Goal: Task Accomplishment & Management: Manage account settings

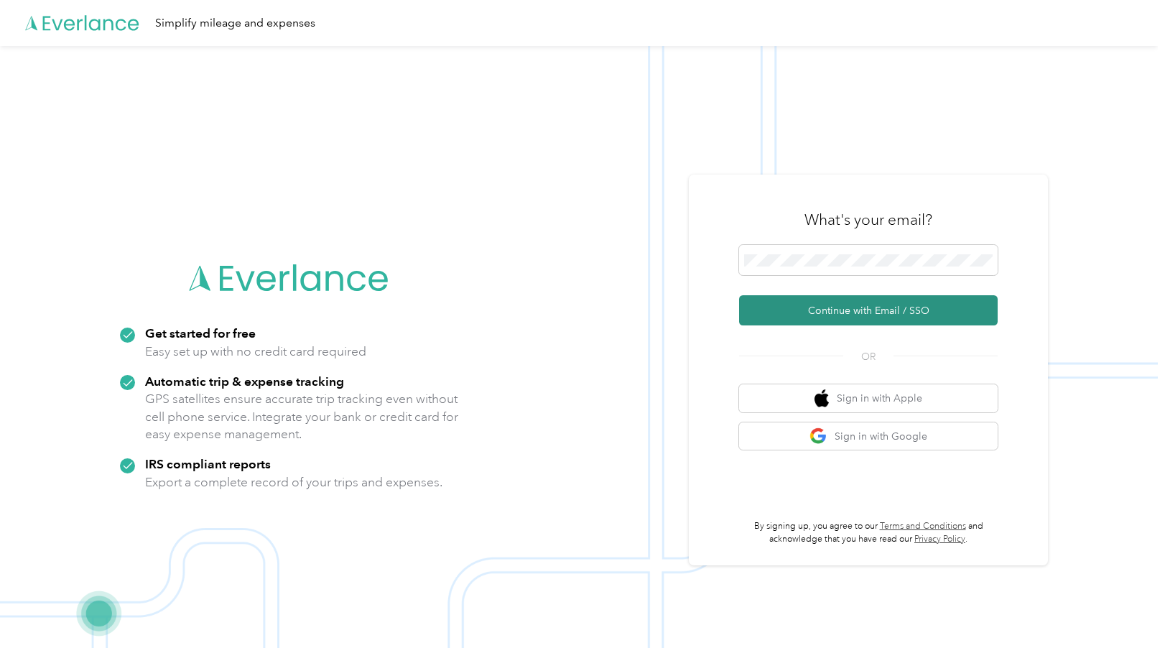
click at [830, 311] on button "Continue with Email / SSO" at bounding box center [868, 310] width 258 height 30
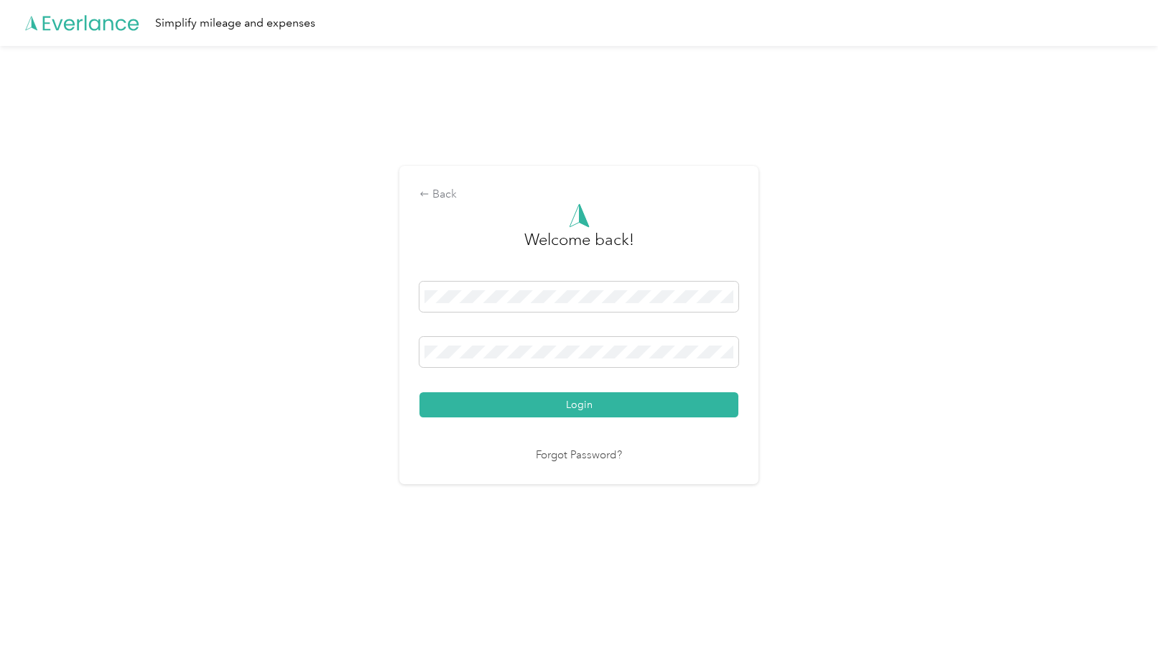
click at [350, 335] on div "Back Welcome back! Login Forgot Password?" at bounding box center [578, 331] width 1157 height 570
click at [419, 392] on button "Login" at bounding box center [578, 404] width 319 height 25
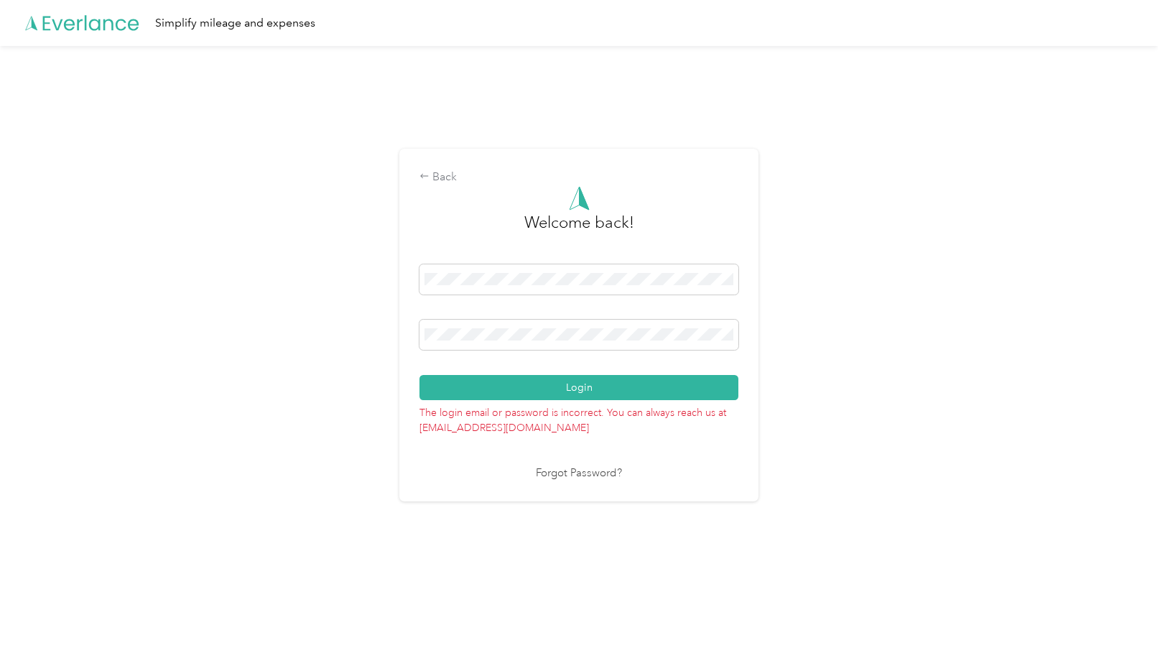
click at [392, 324] on div "Back Welcome back! Login The login email or password is incorrect. You can alwa…" at bounding box center [578, 331] width 1157 height 570
click at [419, 375] on button "Login" at bounding box center [578, 387] width 319 height 25
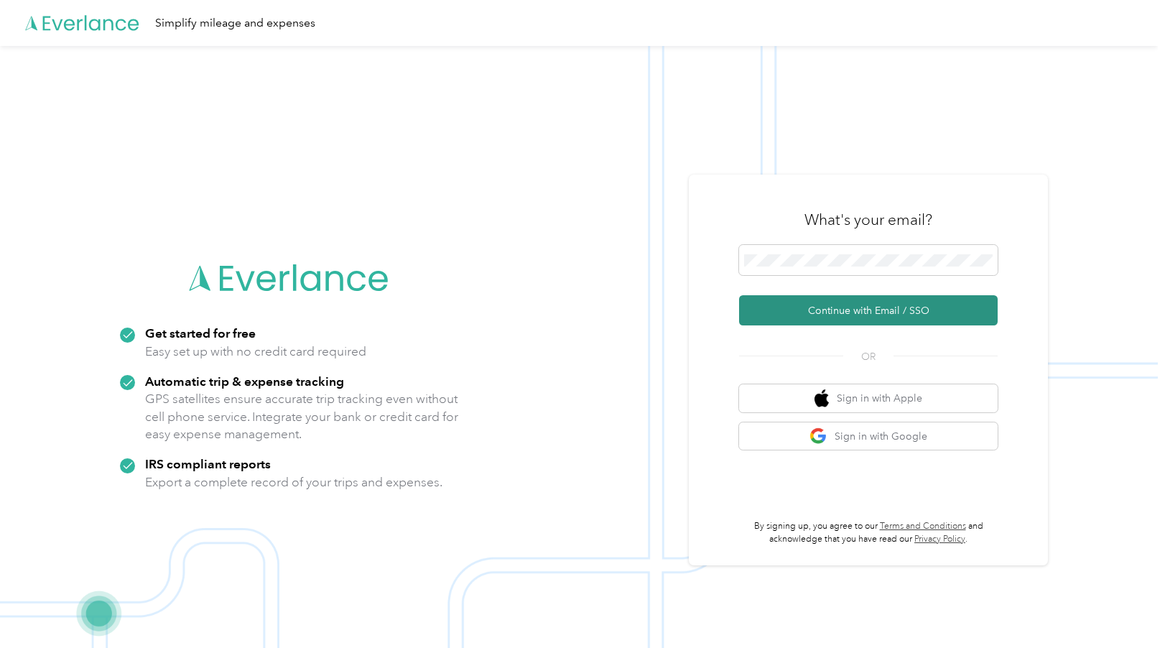
click at [841, 307] on button "Continue with Email / SSO" at bounding box center [868, 310] width 258 height 30
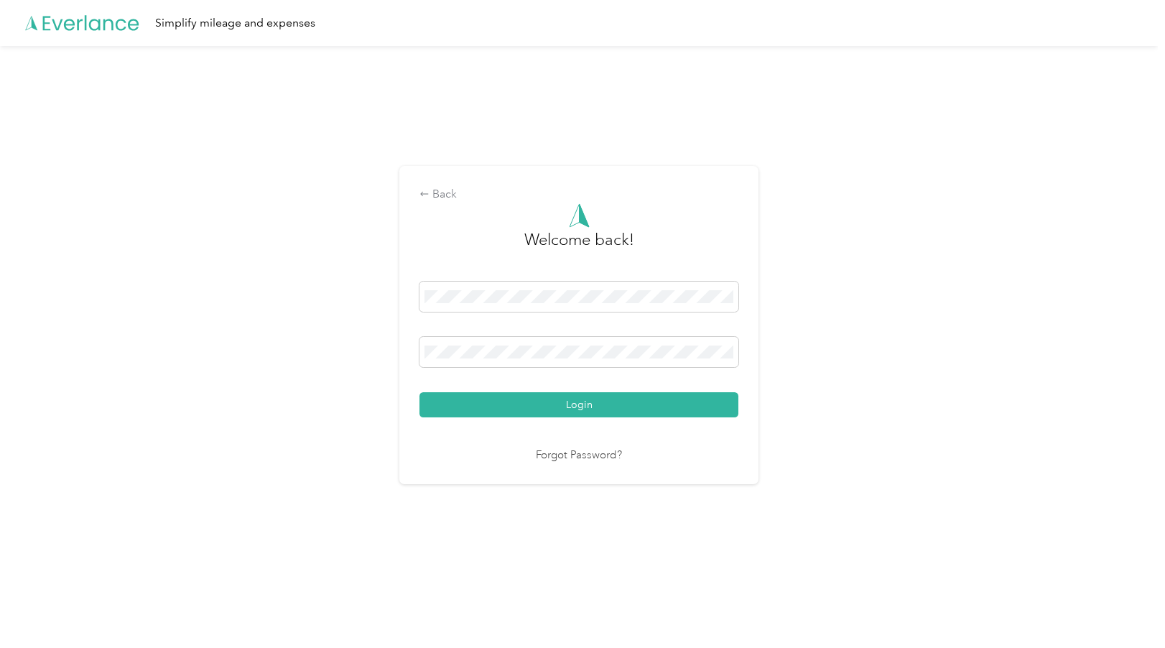
click at [374, 349] on div "Back Welcome back! Login Forgot Password?" at bounding box center [578, 331] width 1157 height 570
click at [419, 392] on button "Login" at bounding box center [578, 404] width 319 height 25
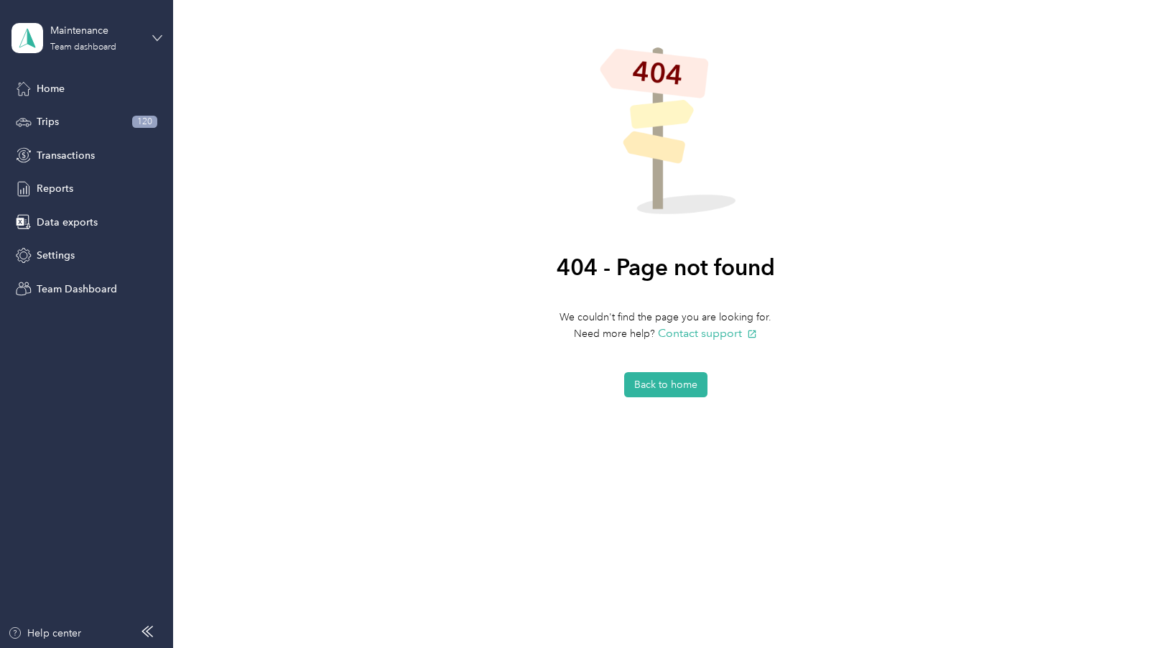
click at [156, 34] on icon at bounding box center [157, 38] width 10 height 10
click at [88, 149] on div "Personal dashboard" at bounding box center [69, 150] width 90 height 15
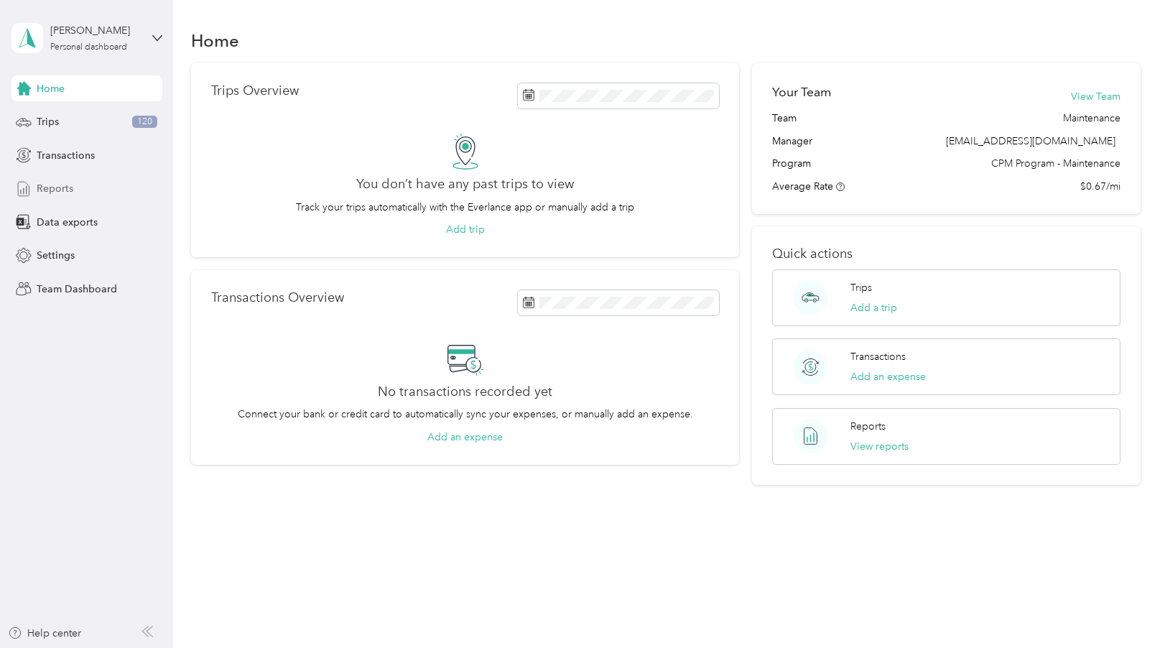
drag, startPoint x: 61, startPoint y: 190, endPoint x: 85, endPoint y: 189, distance: 24.4
click at [61, 189] on span "Reports" at bounding box center [55, 188] width 37 height 15
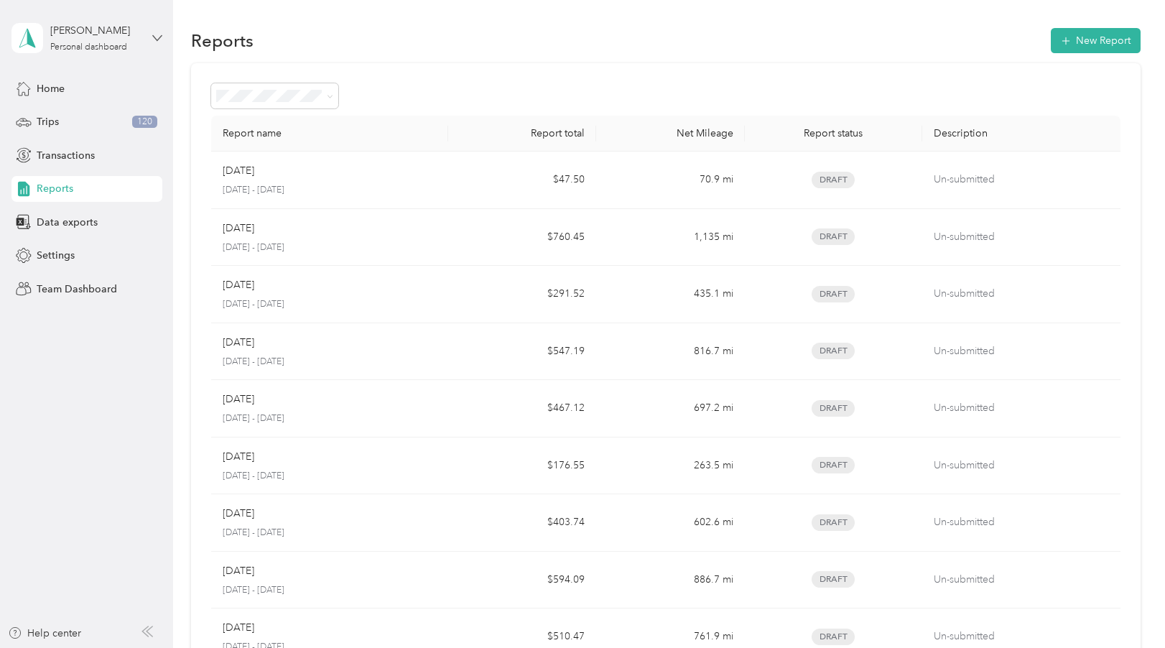
click at [157, 39] on icon at bounding box center [156, 37] width 9 height 5
click at [96, 120] on div "Team dashboard" at bounding box center [62, 118] width 77 height 15
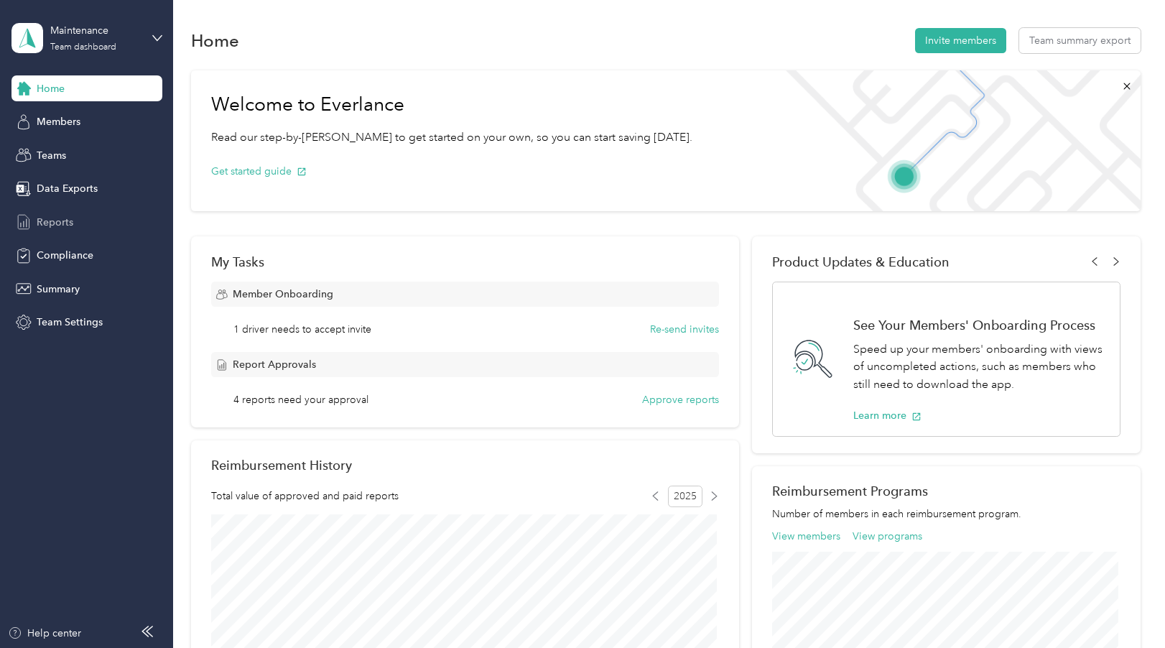
click at [60, 222] on span "Reports" at bounding box center [55, 222] width 37 height 15
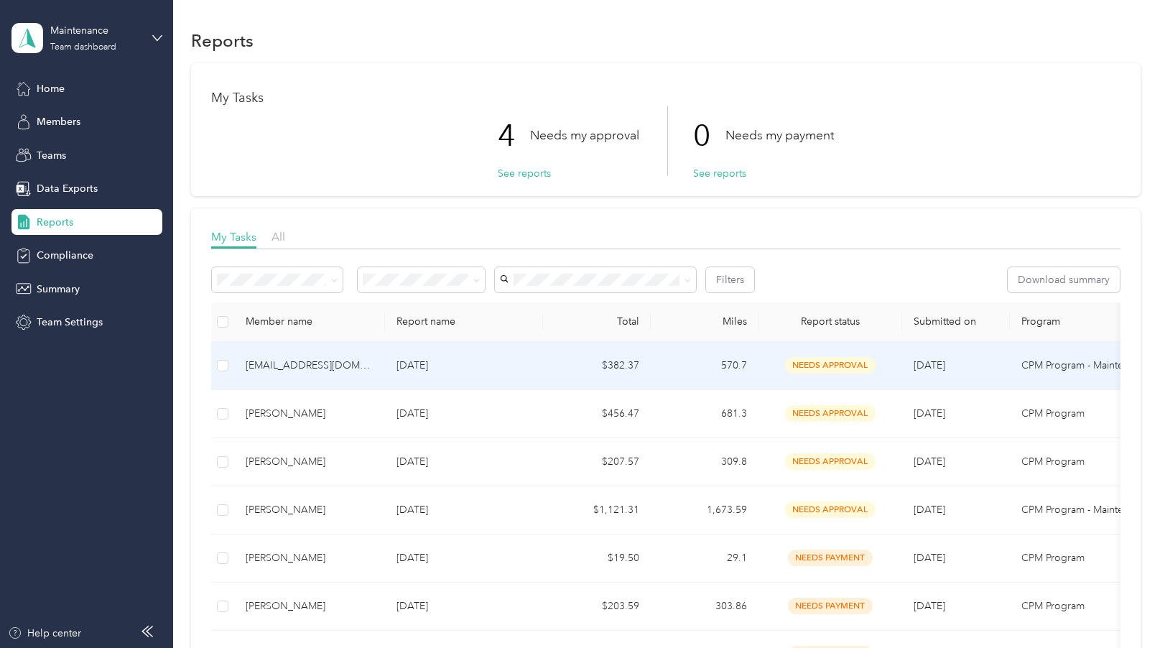
click at [279, 366] on div "[EMAIL_ADDRESS][DOMAIN_NAME]" at bounding box center [310, 366] width 128 height 16
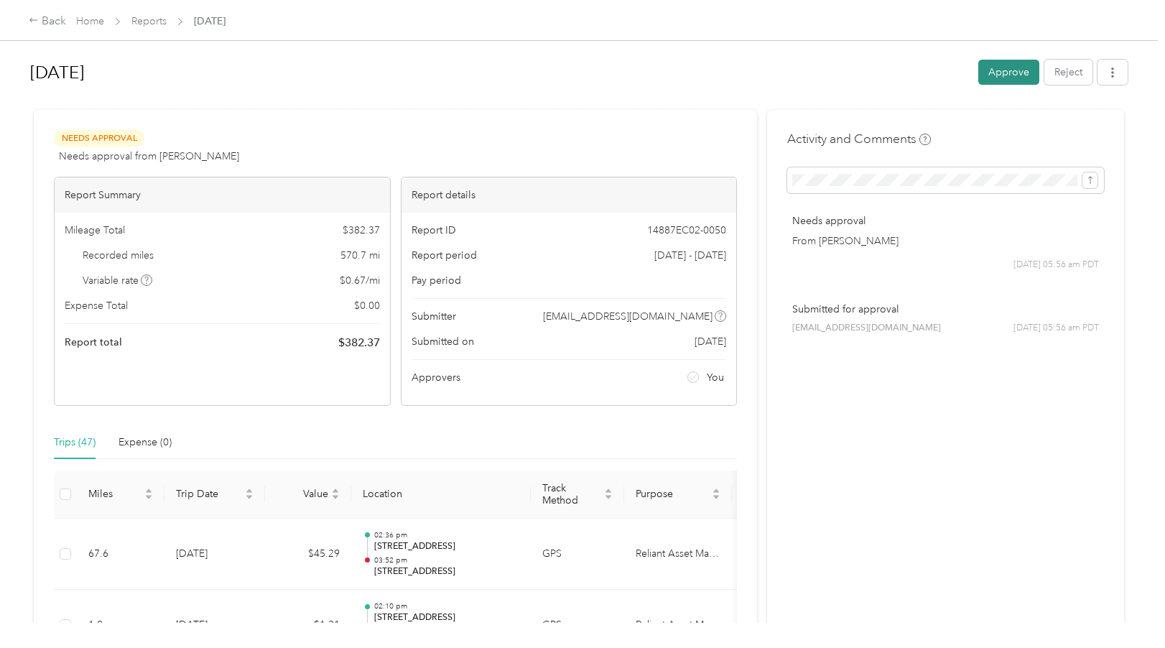
click at [1002, 71] on button "Approve" at bounding box center [1008, 72] width 61 height 25
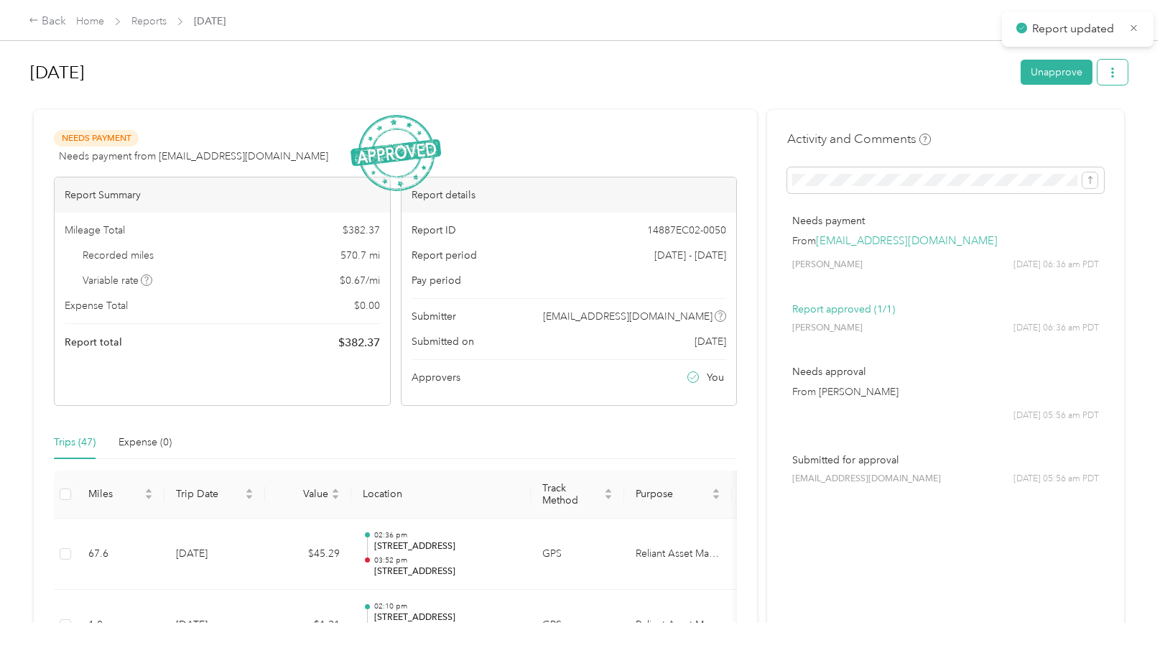
click at [1115, 71] on button "button" at bounding box center [1112, 72] width 30 height 25
click at [1065, 121] on span "Download" at bounding box center [1067, 125] width 47 height 15
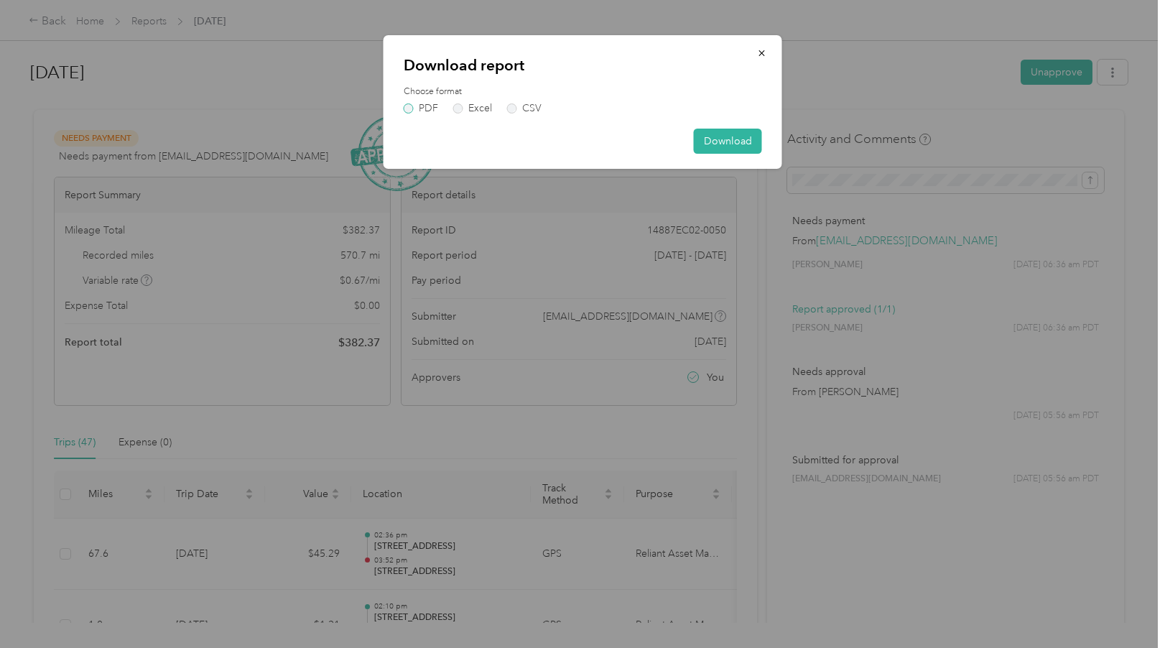
click at [407, 108] on label "PDF" at bounding box center [421, 108] width 34 height 10
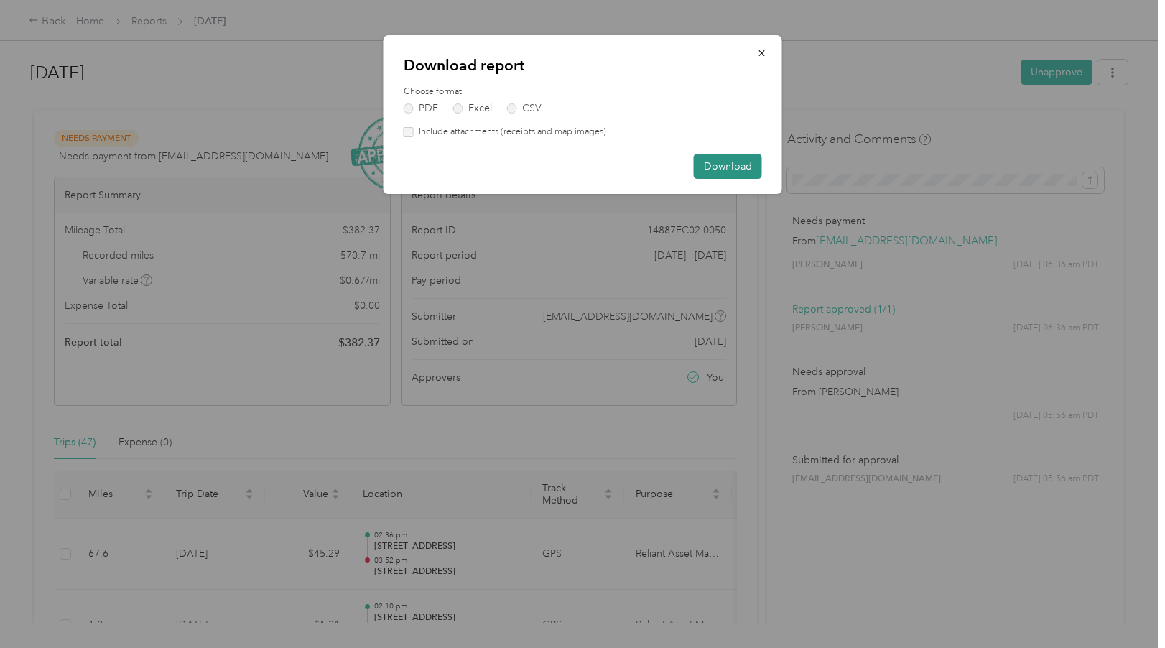
click at [729, 167] on button "Download" at bounding box center [728, 166] width 68 height 25
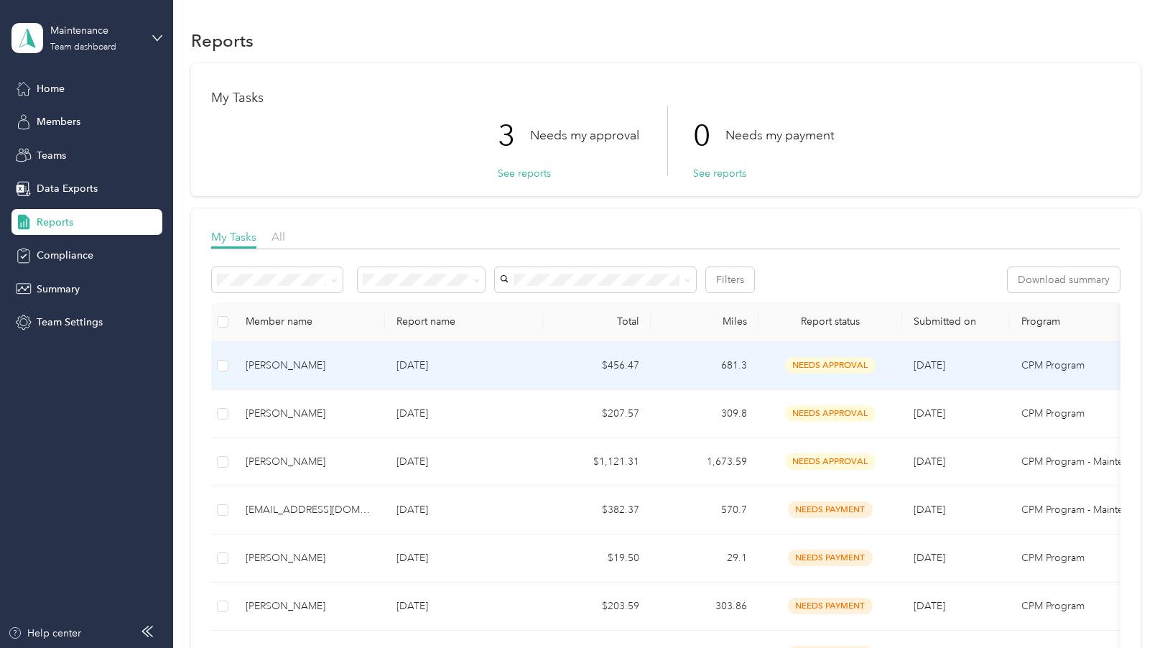
click at [268, 364] on div "[PERSON_NAME]" at bounding box center [310, 366] width 128 height 16
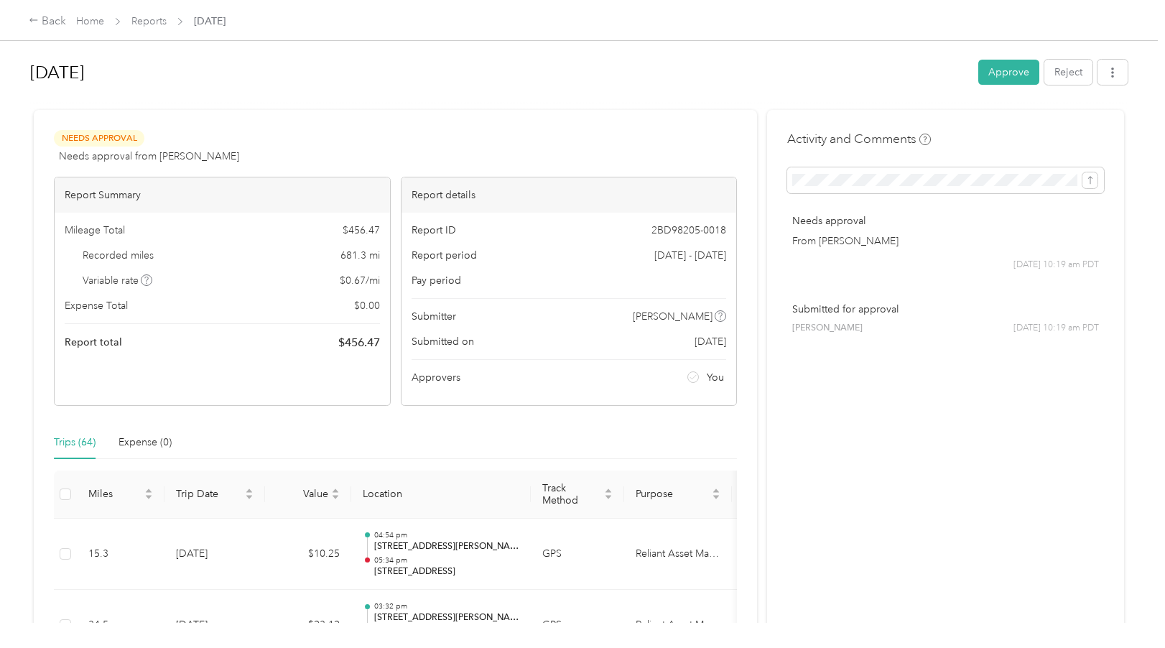
click at [991, 70] on button "Approve" at bounding box center [1008, 72] width 61 height 25
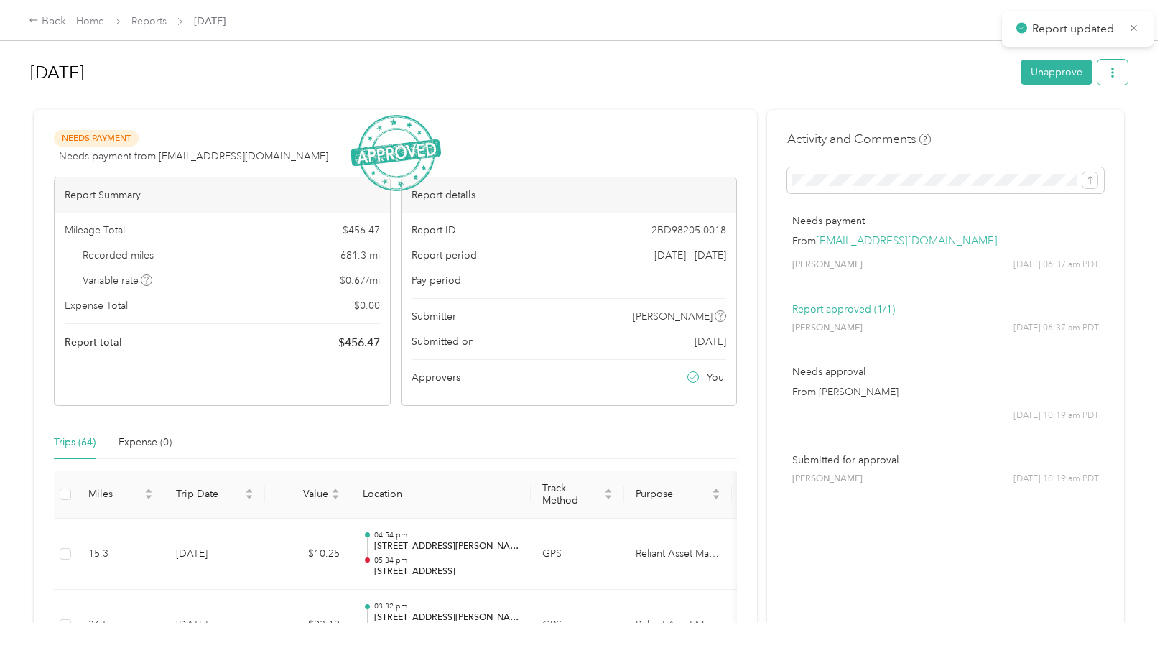
click at [1107, 76] on icon "button" at bounding box center [1112, 72] width 10 height 10
click at [1071, 125] on span "Download" at bounding box center [1067, 125] width 47 height 15
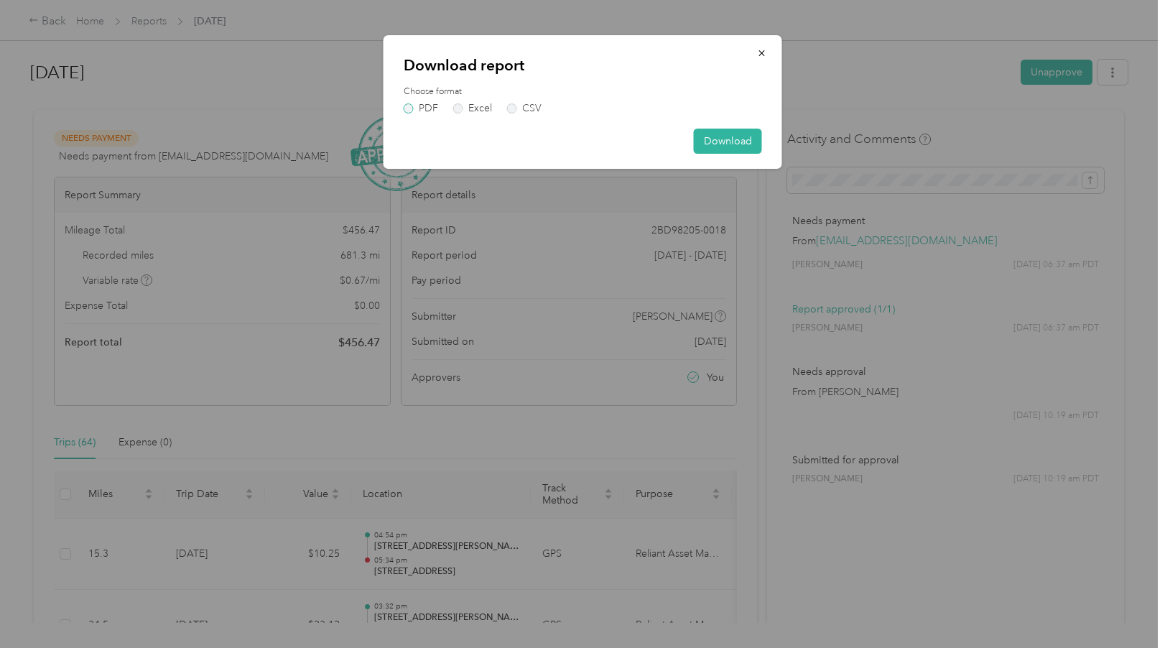
click at [410, 108] on label "PDF" at bounding box center [421, 108] width 34 height 10
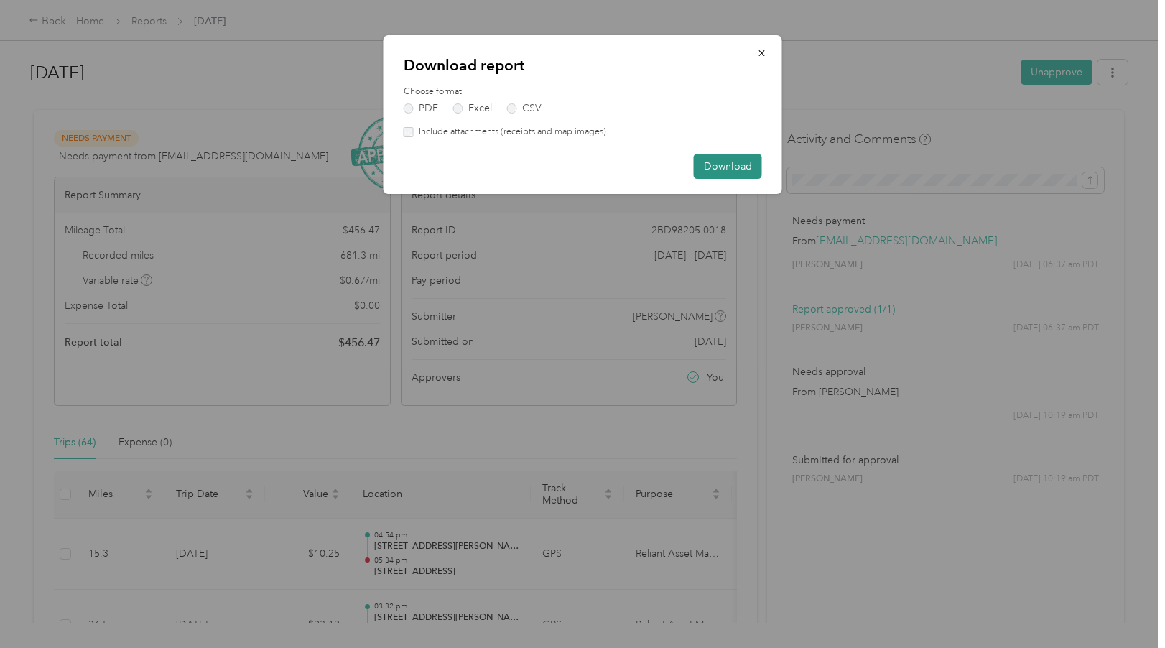
click at [713, 166] on button "Download" at bounding box center [728, 166] width 68 height 25
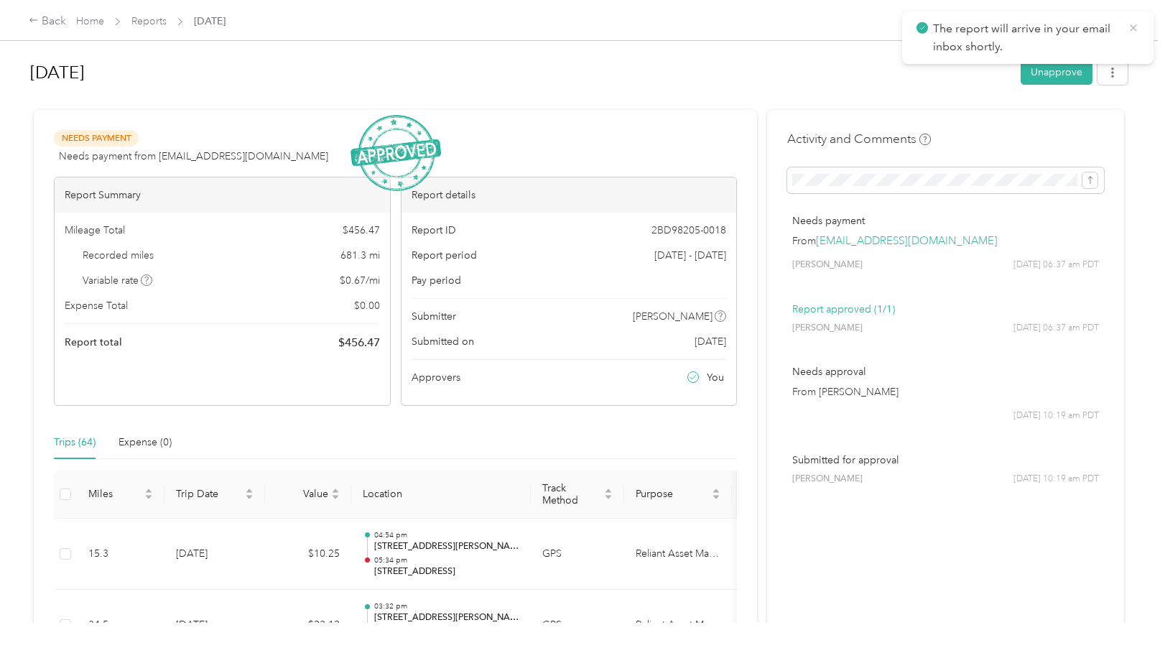
click at [1134, 29] on icon at bounding box center [1132, 28] width 11 height 13
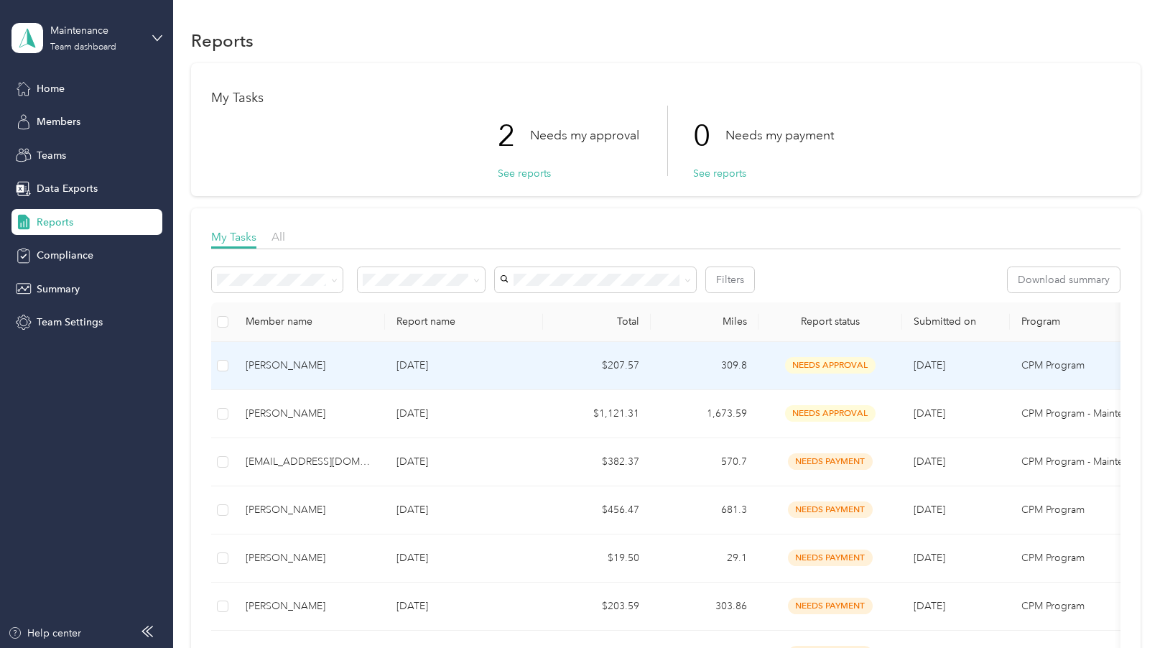
click at [281, 363] on div "[PERSON_NAME]" at bounding box center [310, 366] width 128 height 16
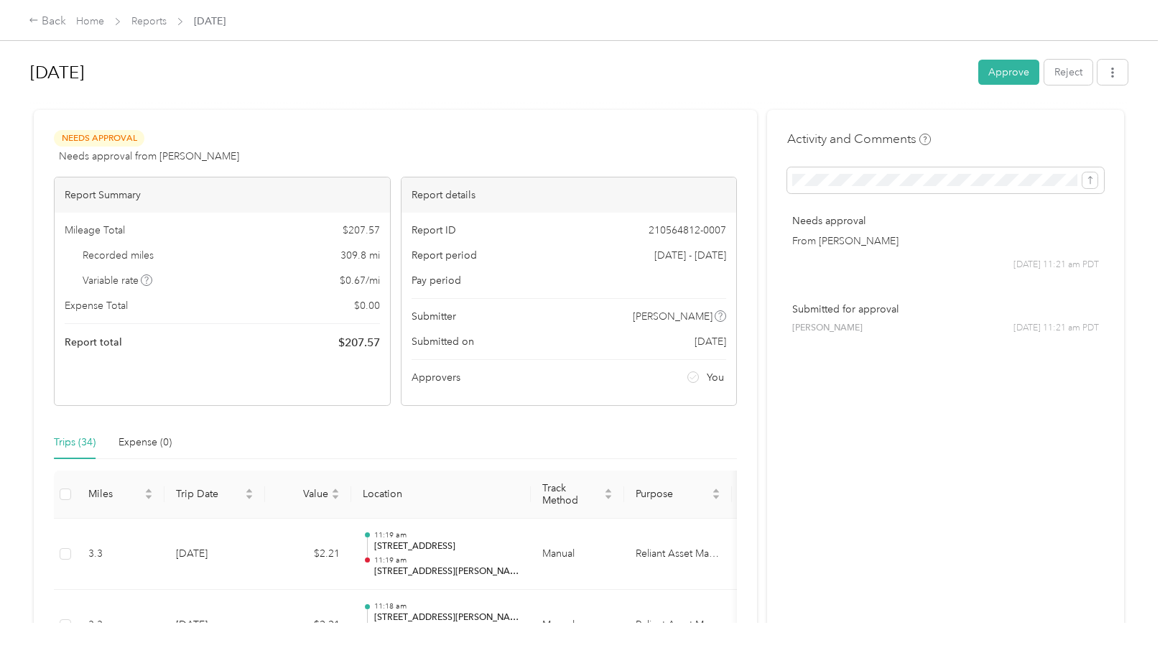
click at [998, 71] on button "Approve" at bounding box center [1008, 72] width 61 height 25
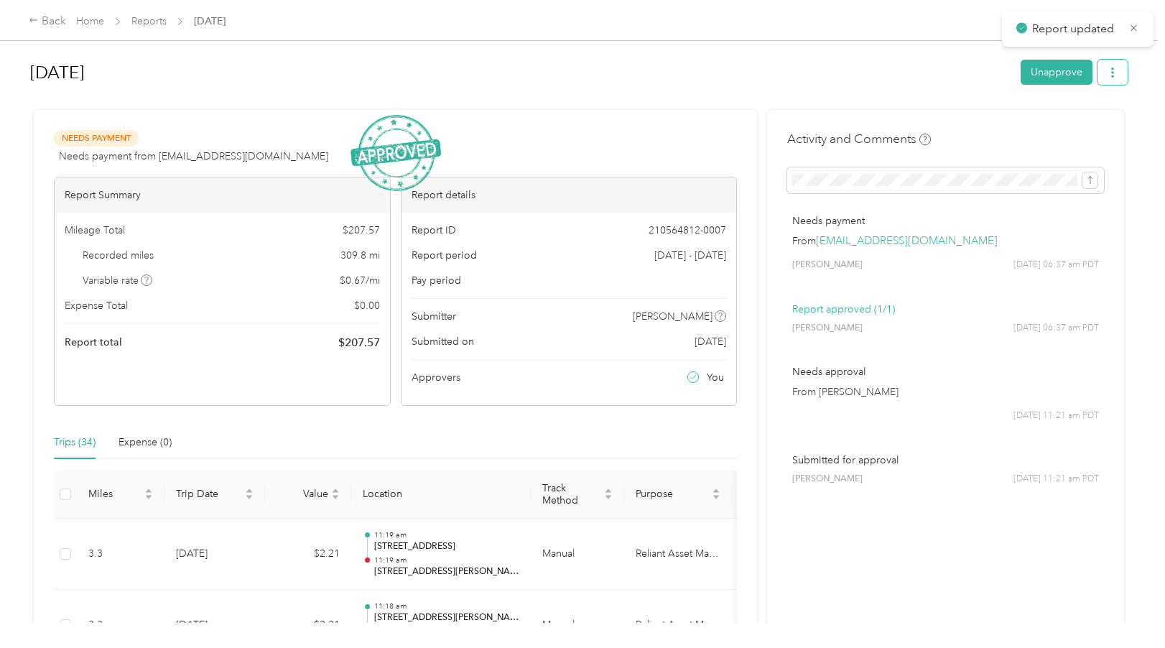
click at [1111, 73] on icon "button" at bounding box center [1112, 72] width 3 height 10
click at [1064, 123] on span "Download" at bounding box center [1067, 125] width 47 height 15
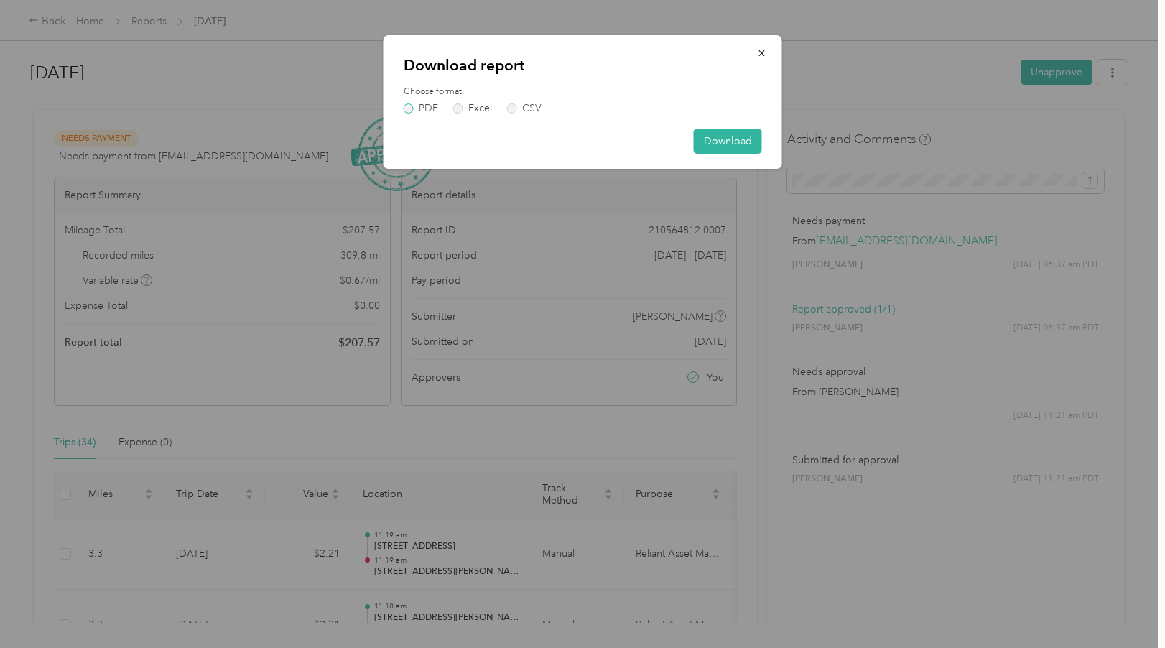
click at [411, 111] on label "PDF" at bounding box center [421, 108] width 34 height 10
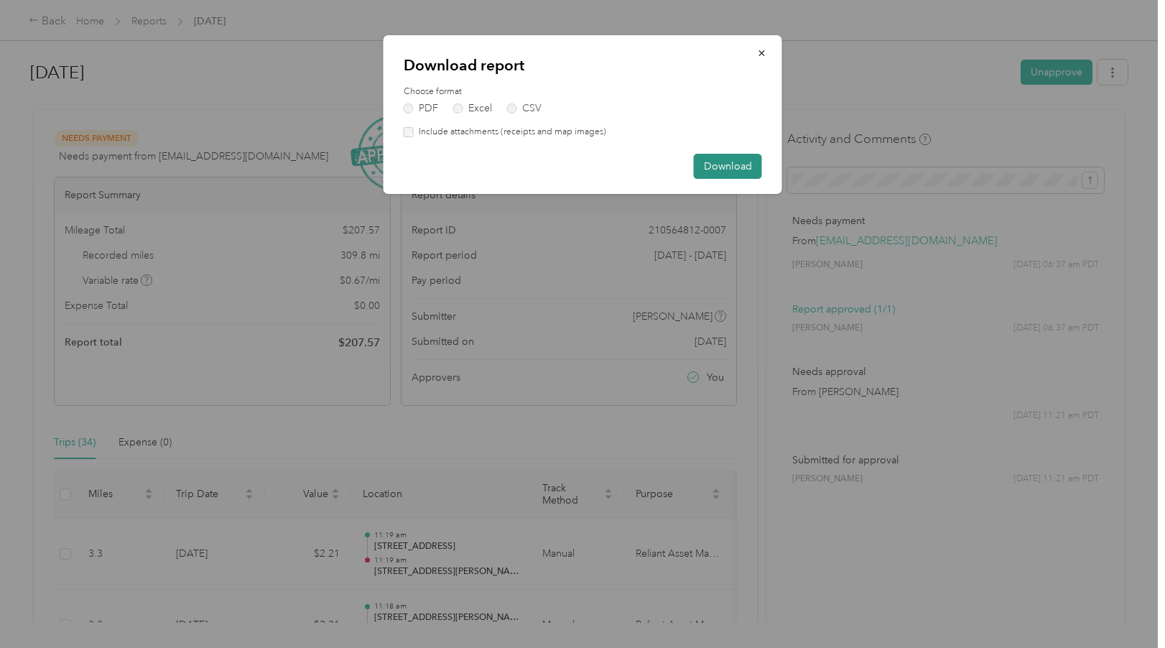
click at [727, 163] on button "Download" at bounding box center [728, 166] width 68 height 25
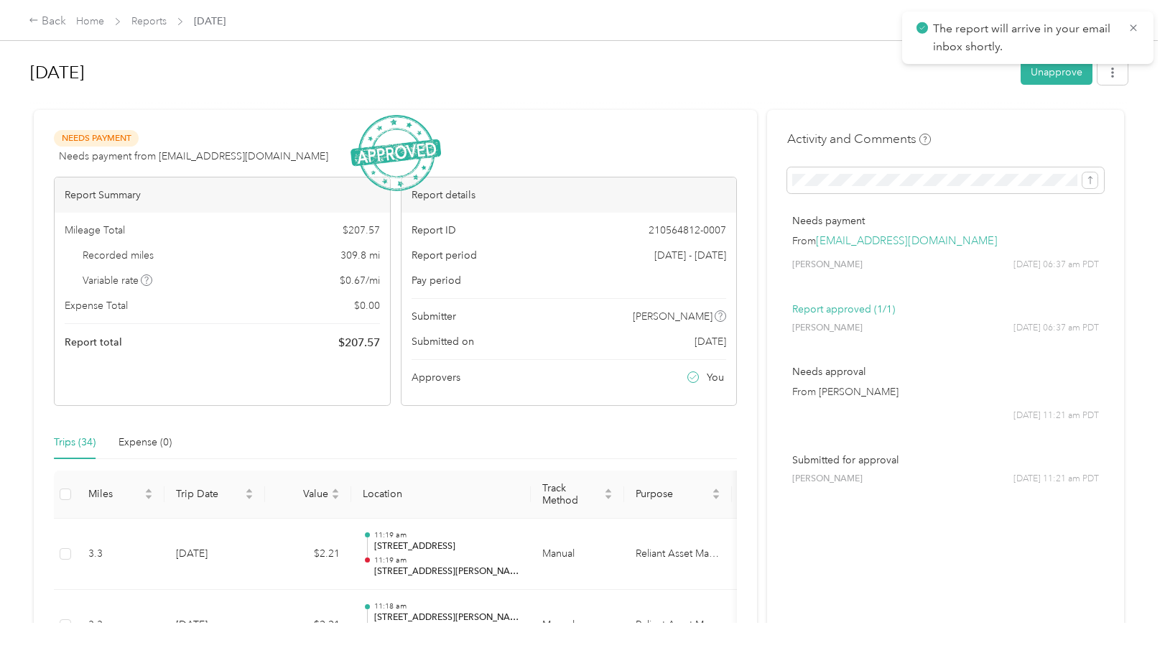
click at [1136, 26] on icon at bounding box center [1132, 28] width 11 height 13
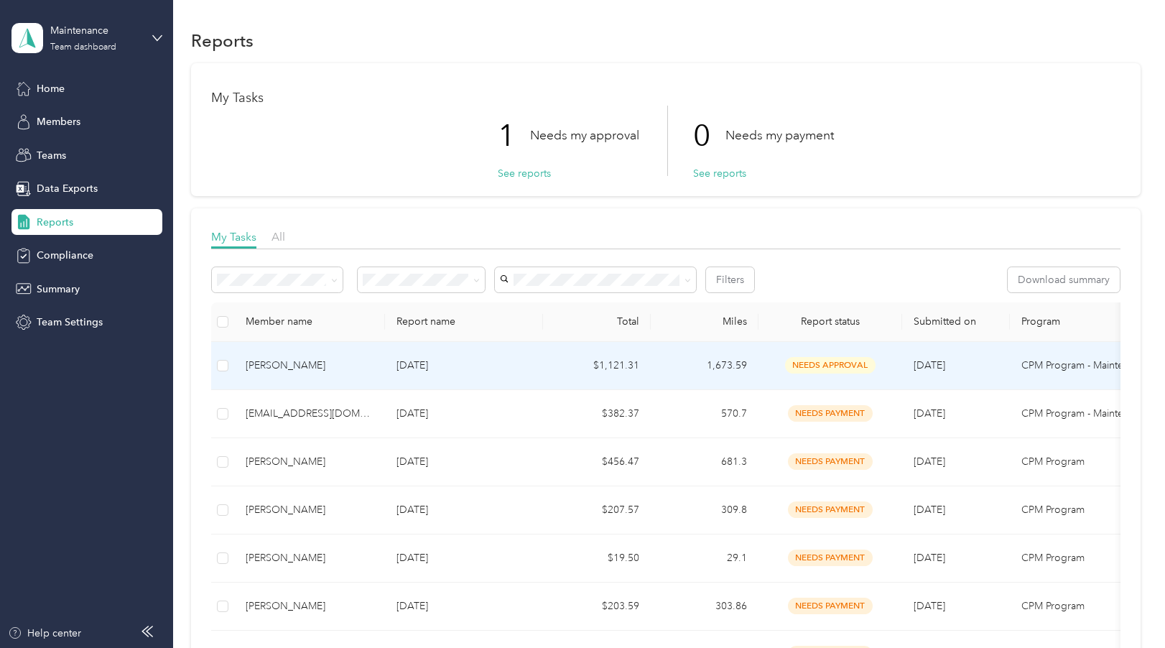
click at [259, 362] on div "[PERSON_NAME]" at bounding box center [310, 366] width 128 height 16
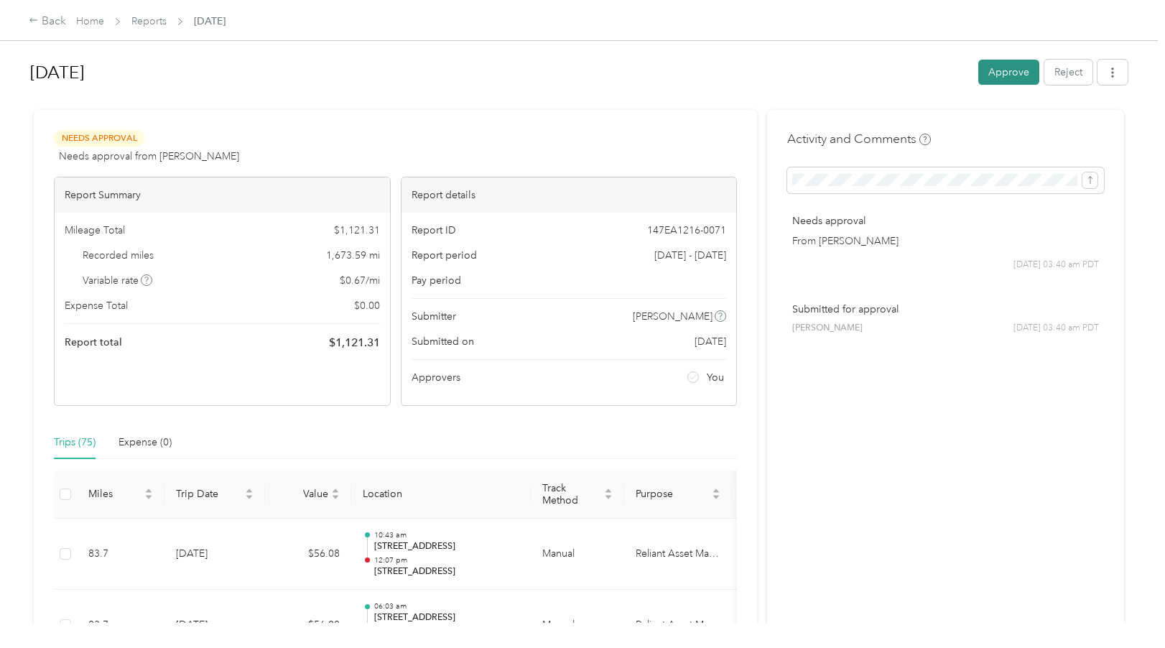
click at [989, 73] on button "Approve" at bounding box center [1008, 72] width 61 height 25
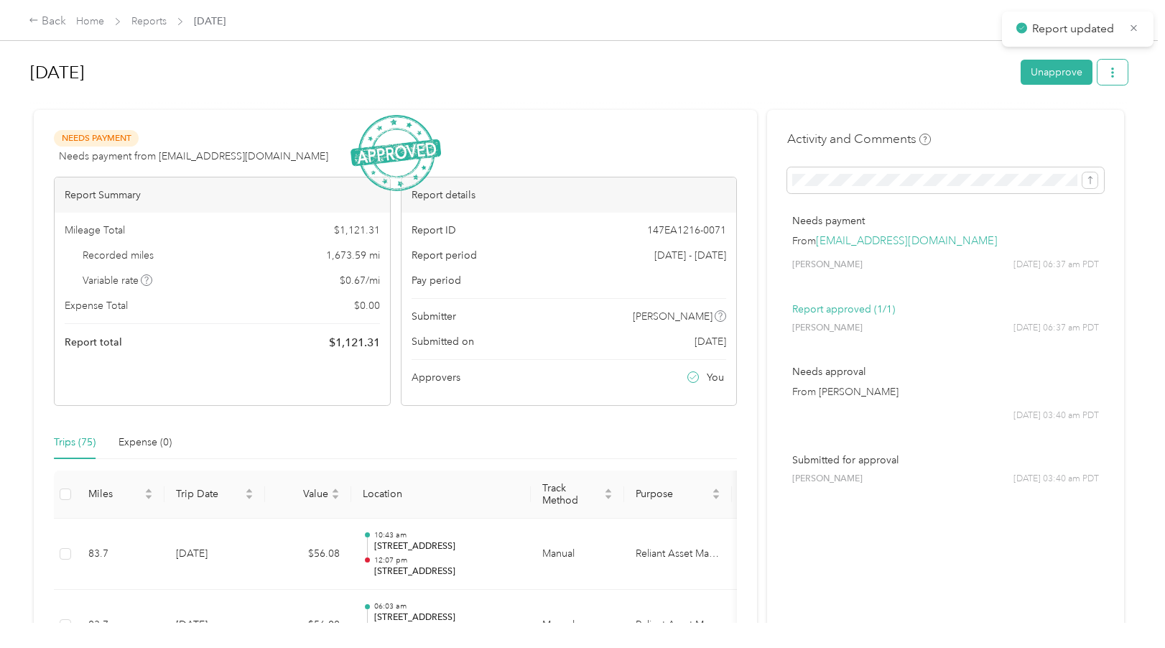
click at [1107, 72] on icon "button" at bounding box center [1112, 72] width 10 height 10
click at [1065, 119] on span "Download" at bounding box center [1067, 125] width 47 height 15
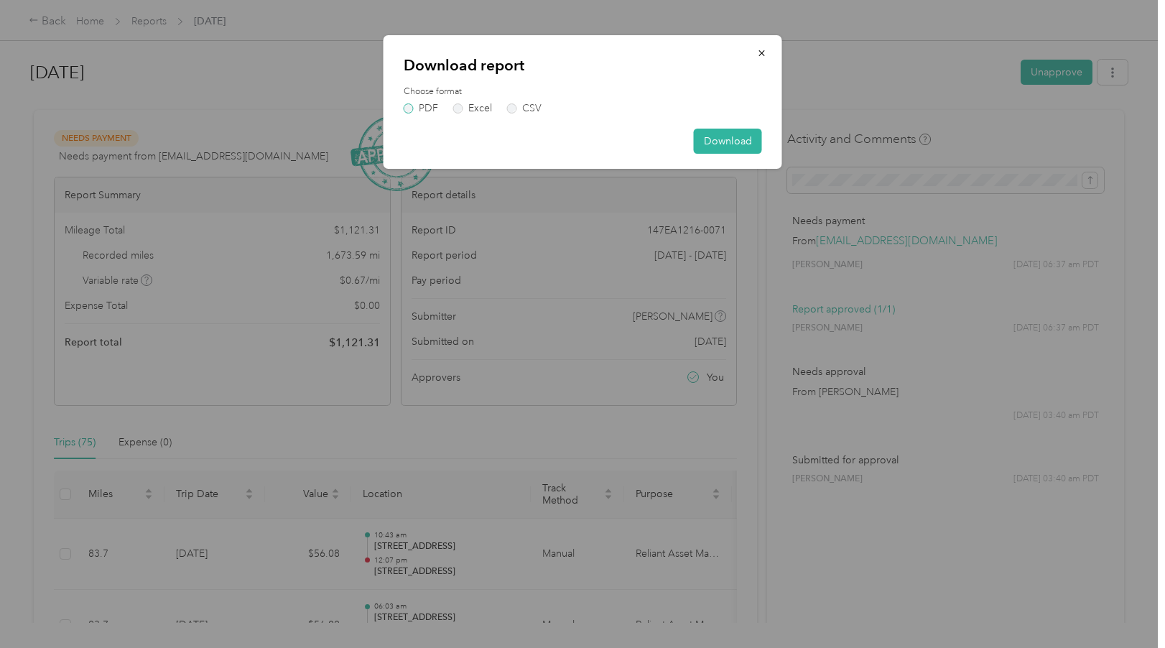
click at [410, 108] on label "PDF" at bounding box center [421, 108] width 34 height 10
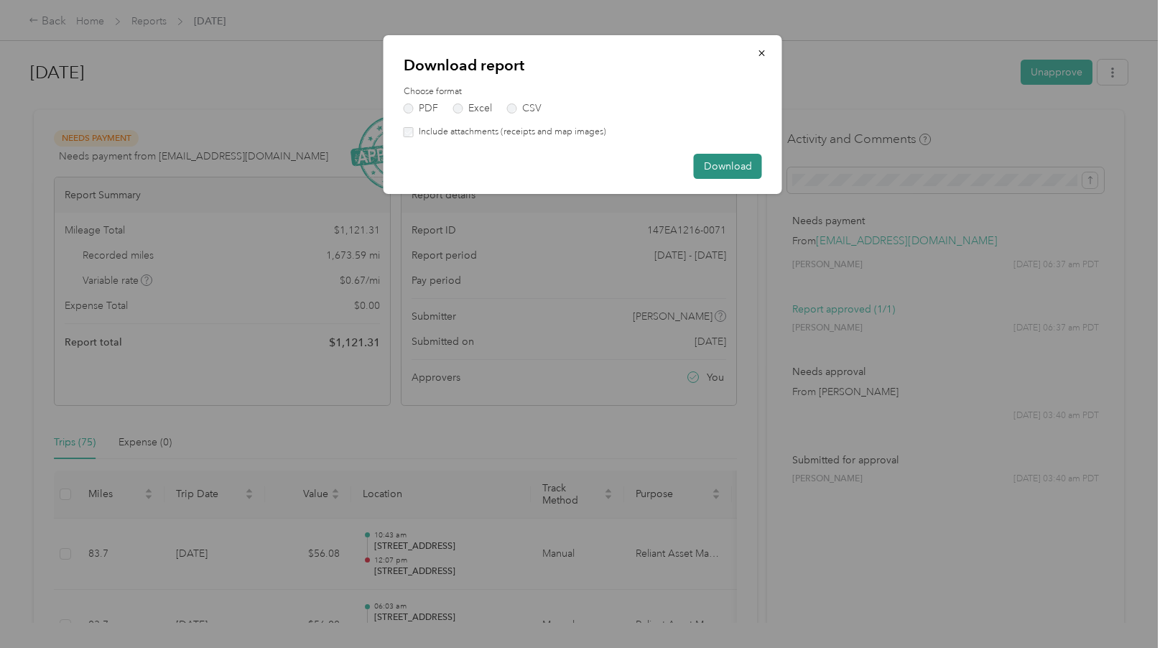
click at [719, 163] on button "Download" at bounding box center [728, 166] width 68 height 25
